Goal: Find specific page/section: Find specific page/section

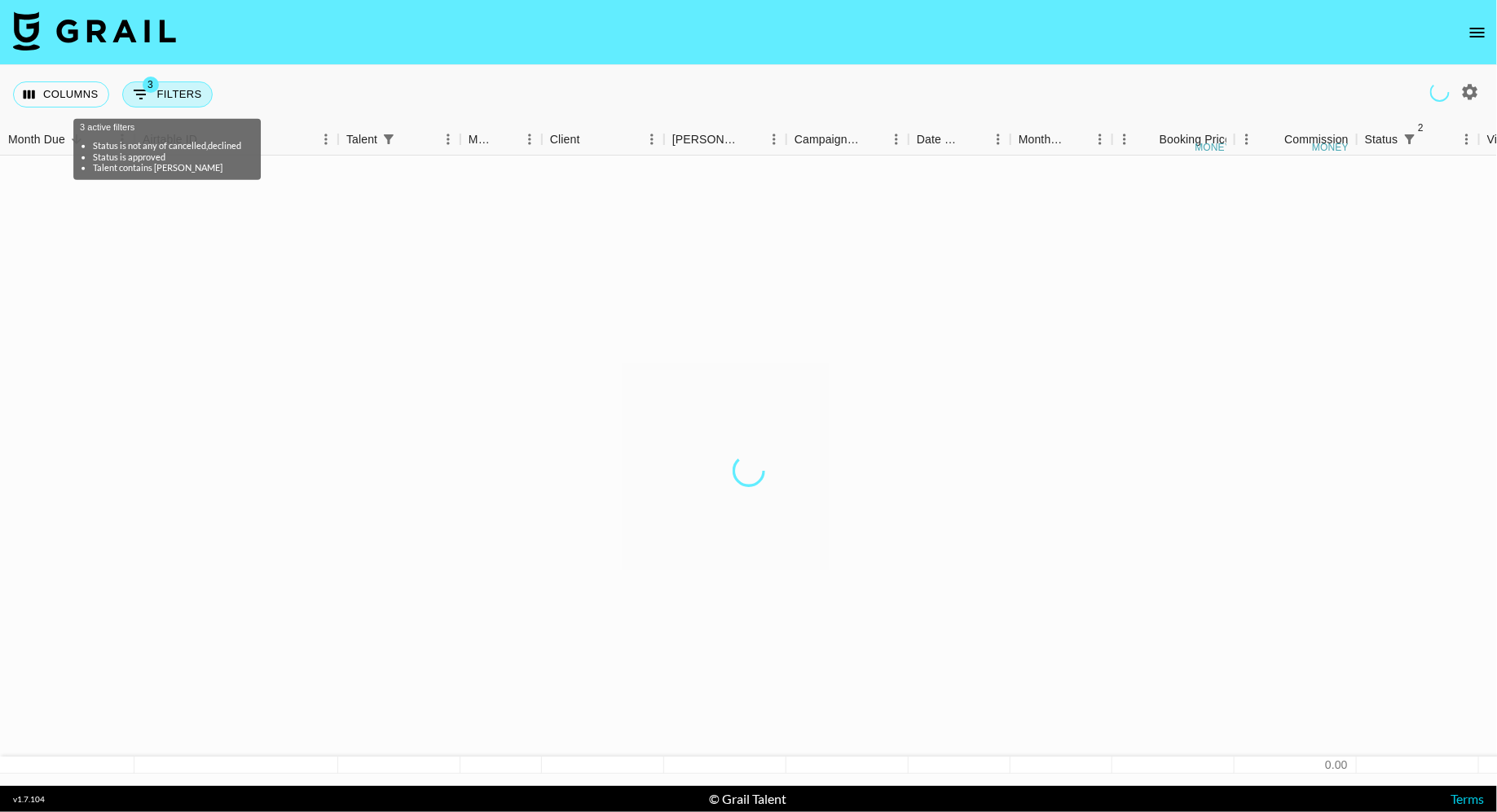
click at [184, 91] on button "3 Filters" at bounding box center [167, 95] width 91 height 26
select select "status"
select select "isNotAnyOf"
select select "status"
select select "approved"
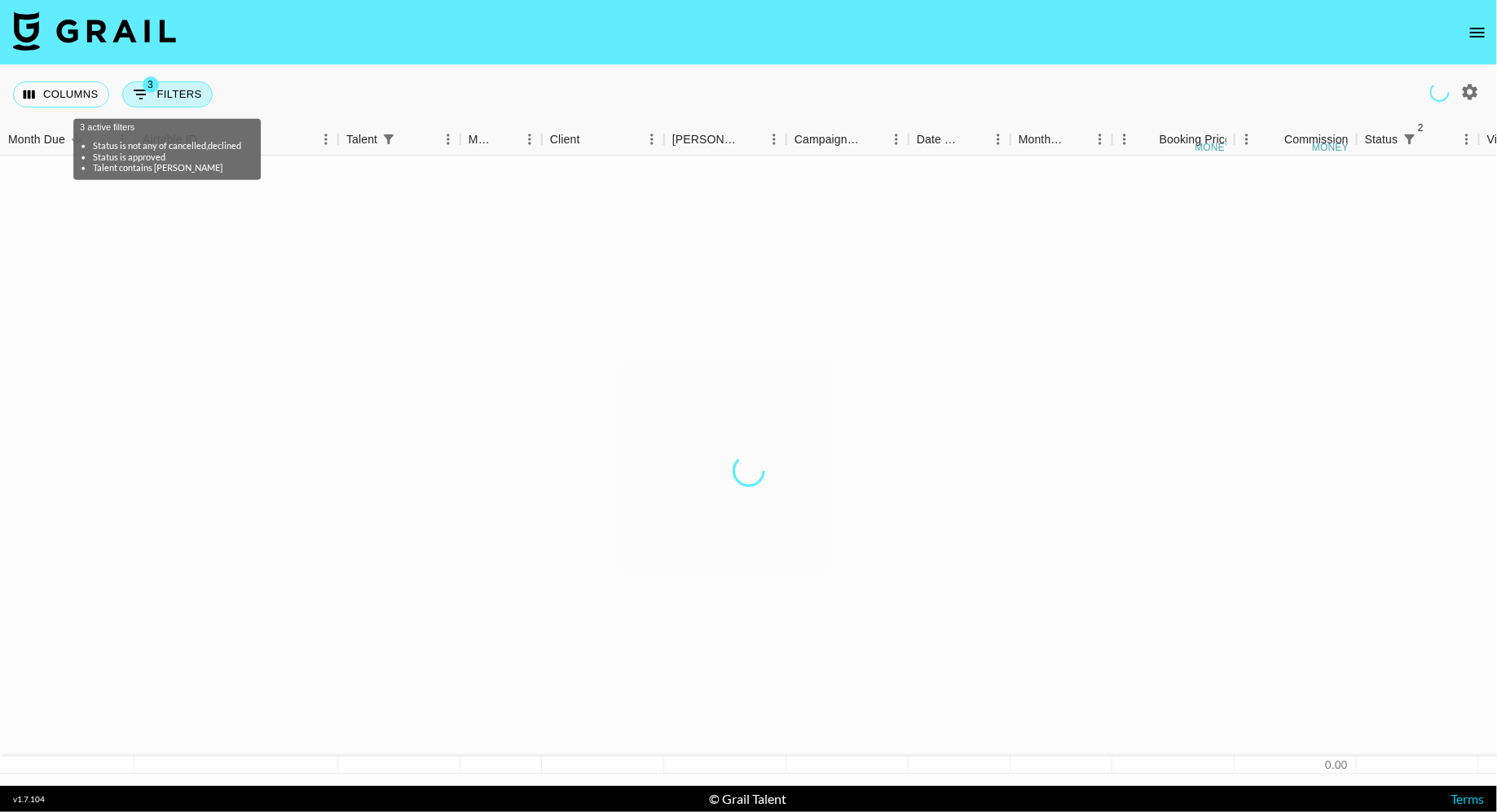
select select "talentName"
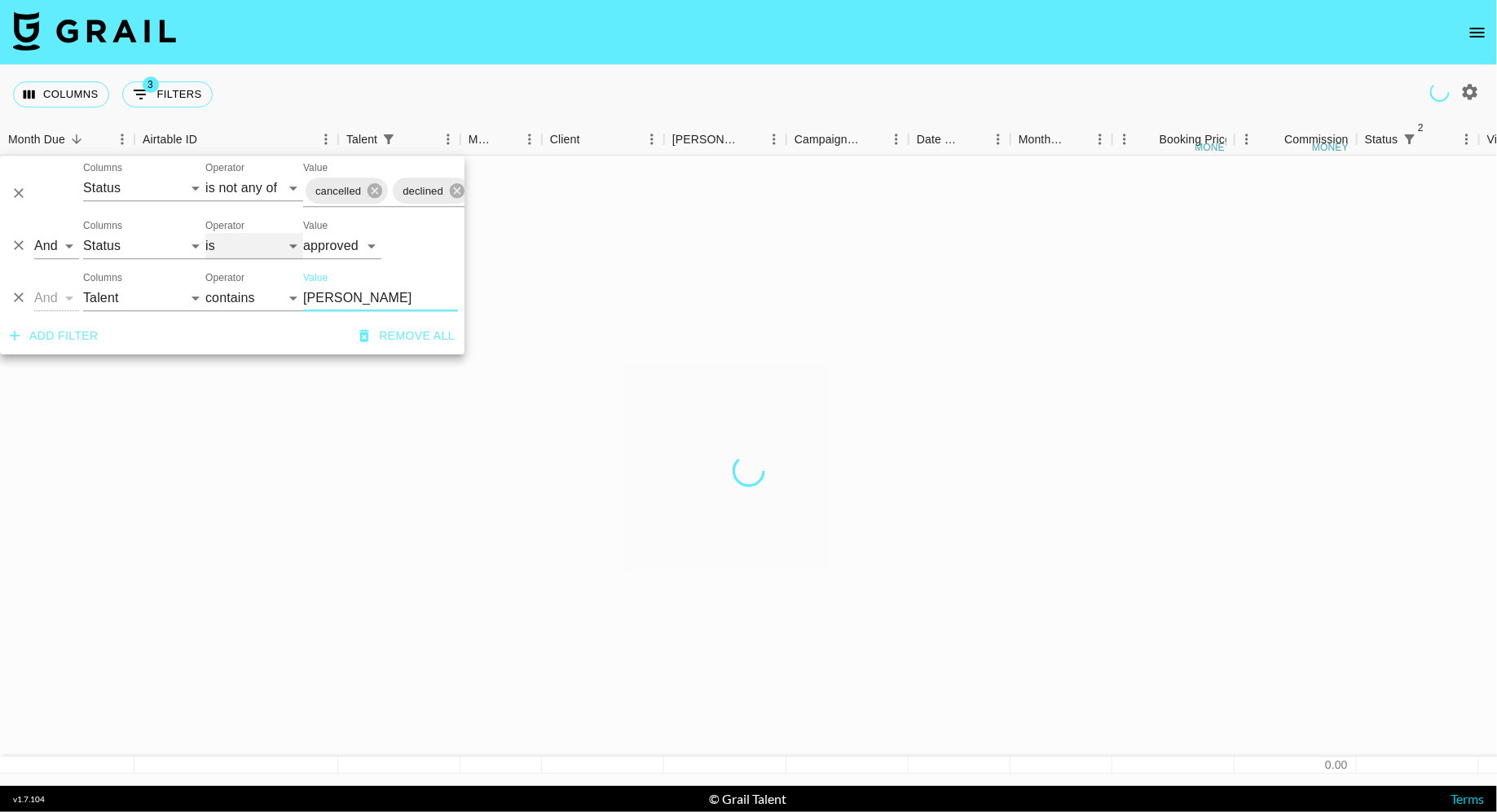
click at [245, 241] on select "is is not is any of is not any of" at bounding box center [254, 246] width 98 height 26
click at [326, 295] on input "[PERSON_NAME]" at bounding box center [380, 298] width 155 height 26
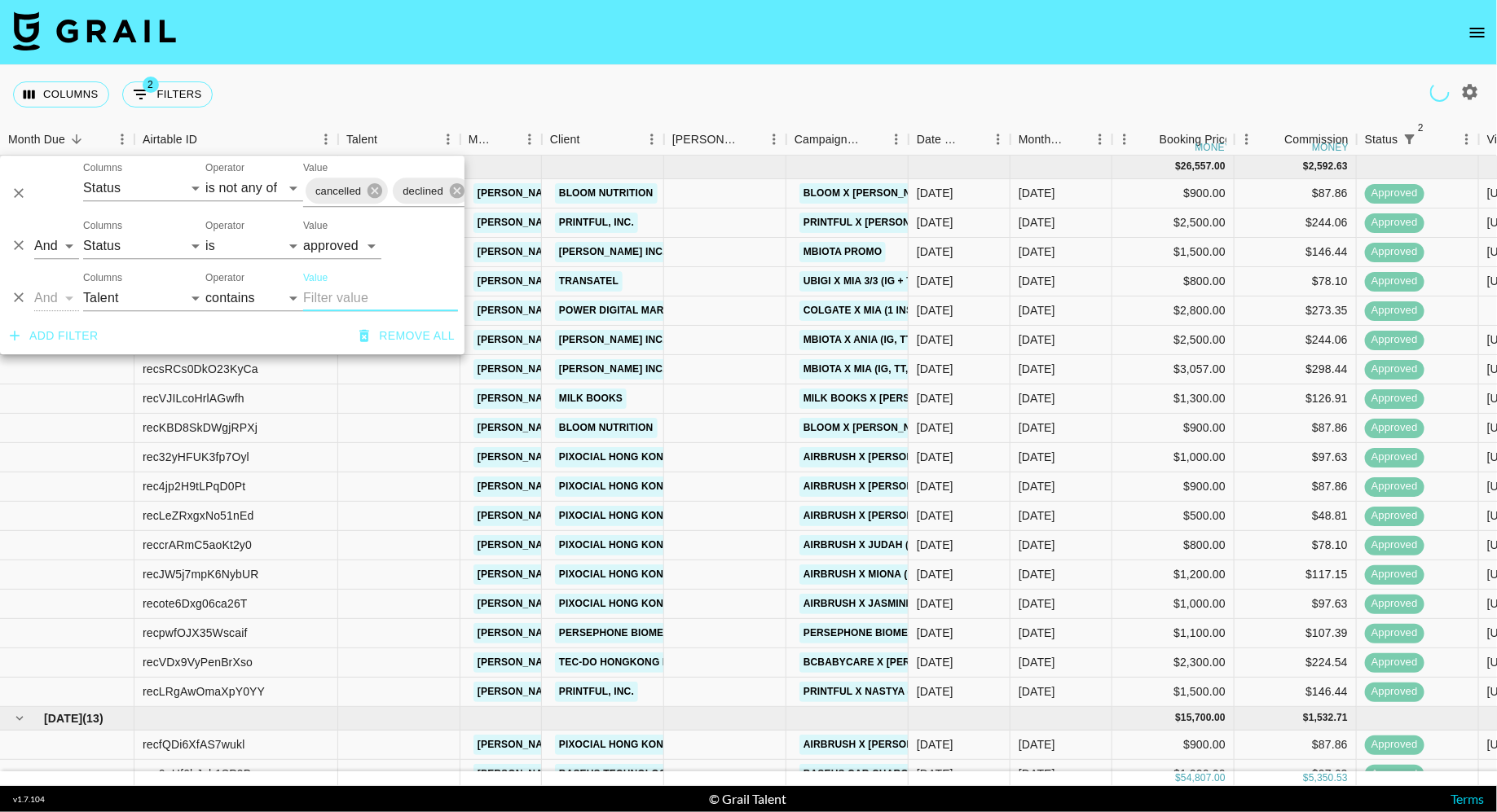
click at [716, 56] on nav at bounding box center [748, 32] width 1497 height 65
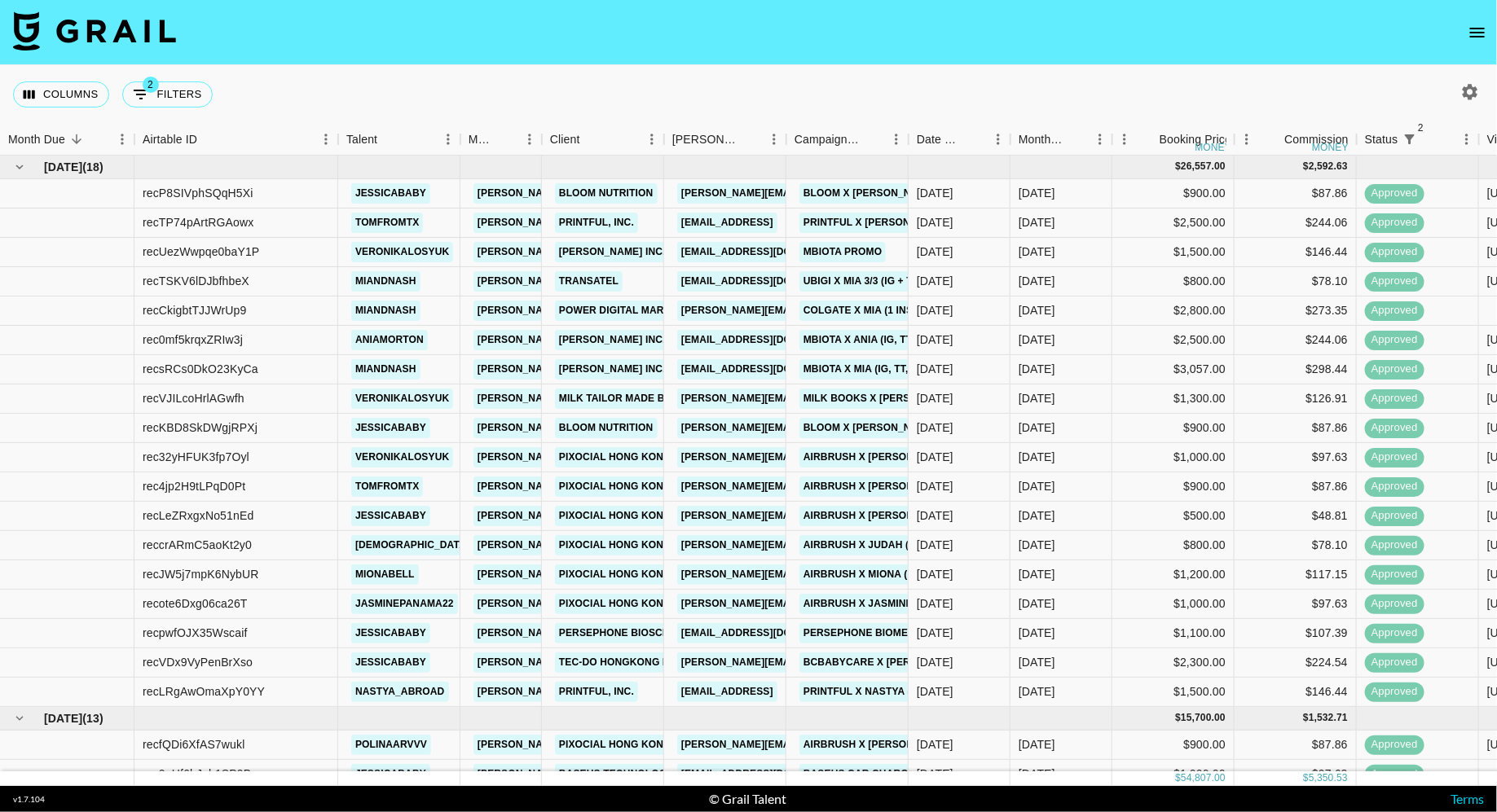
scroll to position [0, 123]
